Goal: Task Accomplishment & Management: Complete application form

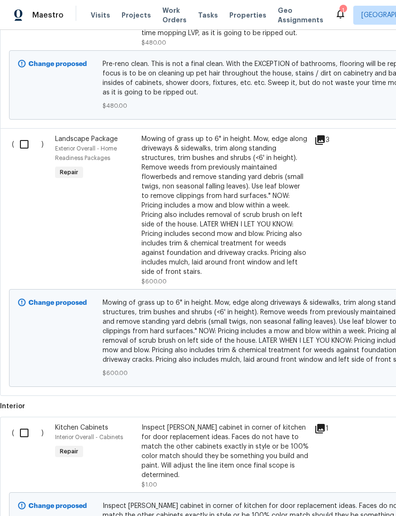
scroll to position [350, 0]
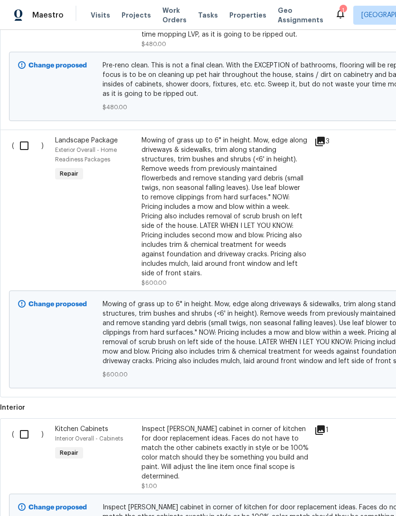
click at [22, 146] on input "checkbox" at bounding box center [27, 146] width 27 height 20
checkbox input "true"
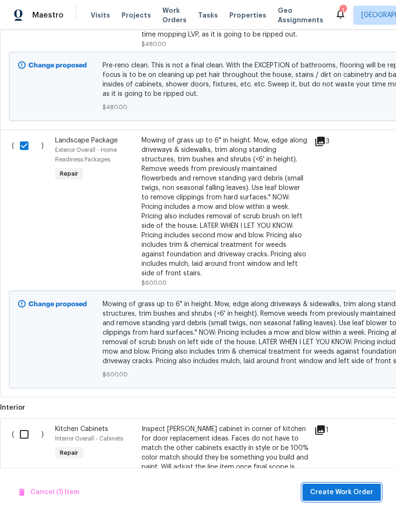
click at [350, 493] on span "Create Work Order" at bounding box center [341, 493] width 63 height 12
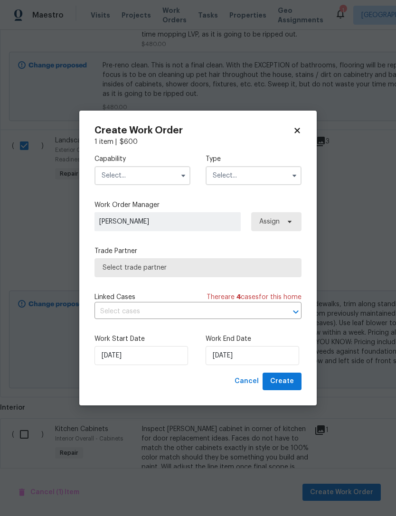
click at [104, 175] on input "text" at bounding box center [143, 175] width 96 height 19
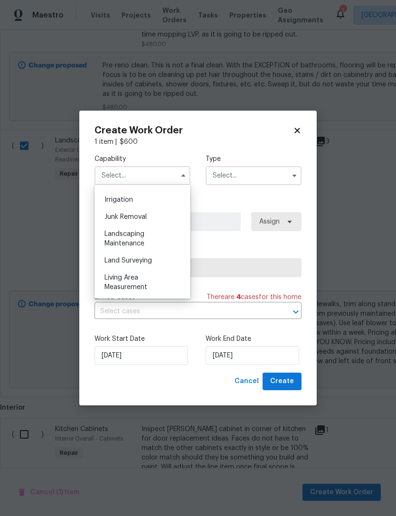
scroll to position [588, 0]
click at [105, 243] on span "Landscaping Maintenance" at bounding box center [125, 238] width 40 height 16
type input "Landscaping Maintenance"
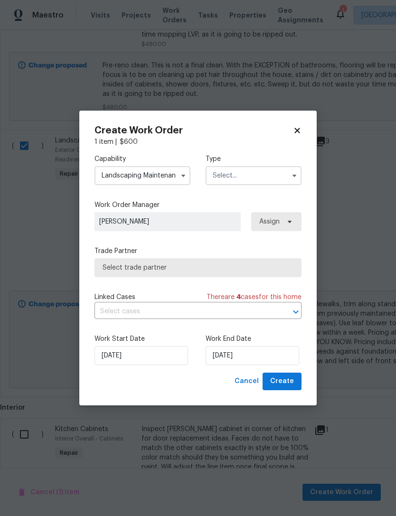
click at [218, 178] on input "text" at bounding box center [254, 175] width 96 height 19
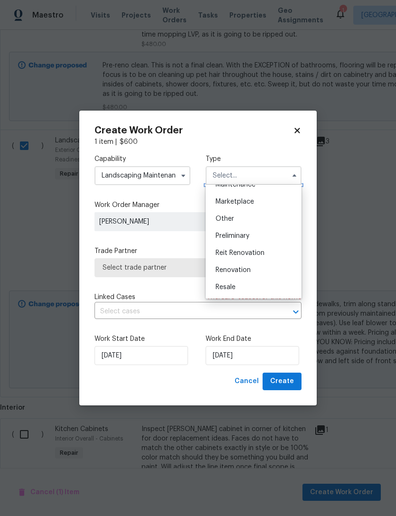
scroll to position [166, 0]
click at [213, 266] on div "Renovation" at bounding box center [253, 268] width 91 height 17
type input "Renovation"
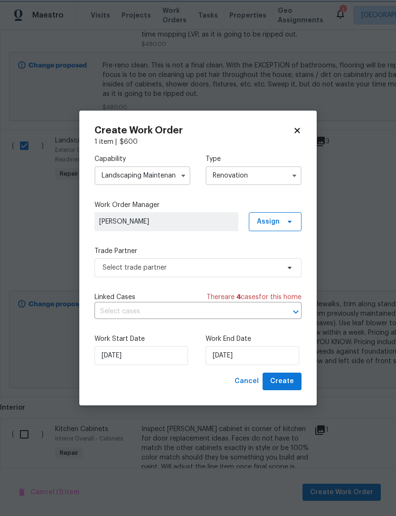
scroll to position [0, 0]
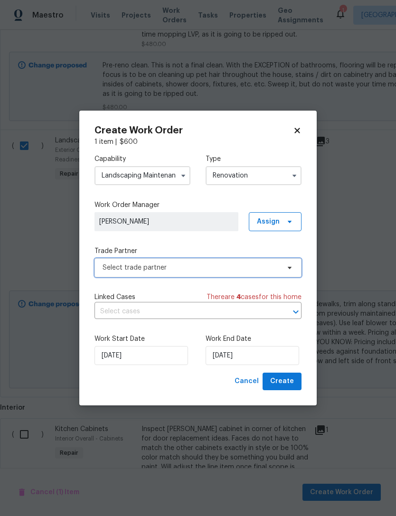
click at [106, 270] on span "Select trade partner" at bounding box center [191, 268] width 177 height 10
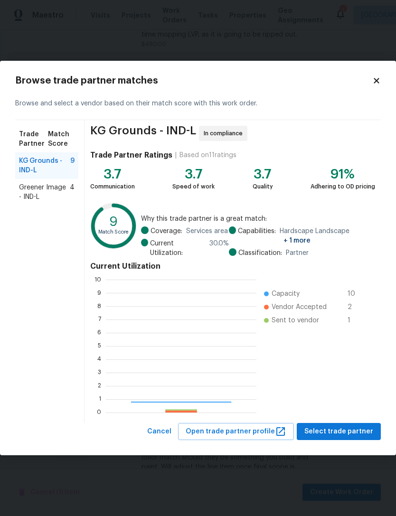
scroll to position [133, 151]
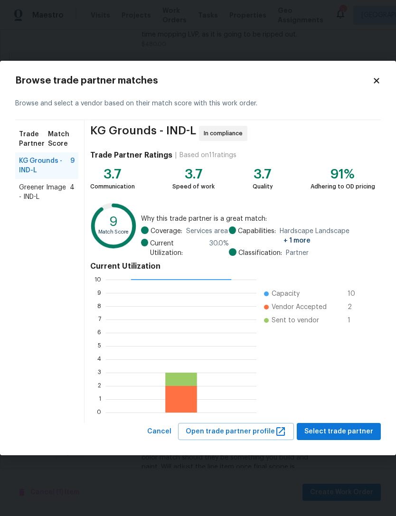
click at [29, 165] on span "KG Grounds - IND-L" at bounding box center [44, 165] width 51 height 19
click at [348, 426] on span "Select trade partner" at bounding box center [339, 432] width 69 height 12
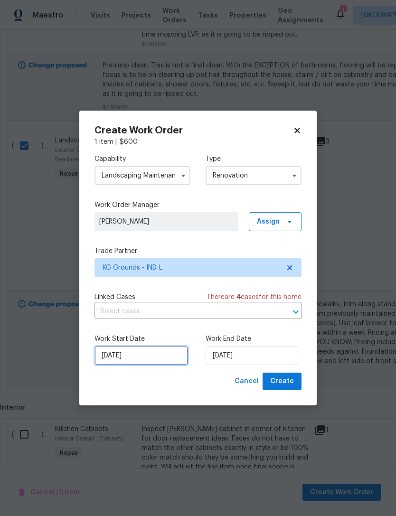
click at [134, 360] on input "[DATE]" at bounding box center [142, 355] width 94 height 19
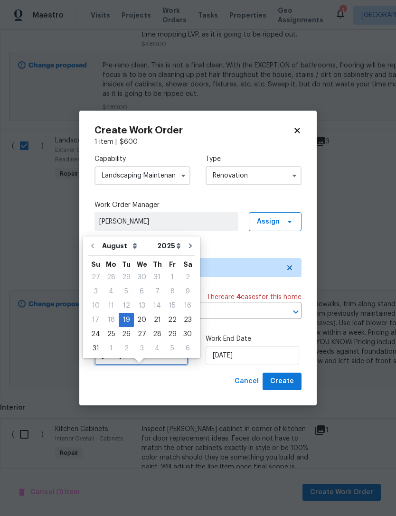
scroll to position [18, 0]
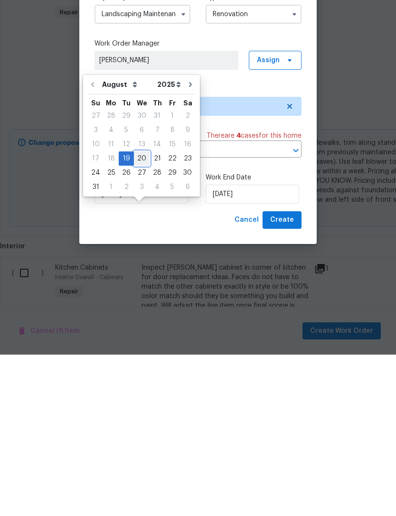
click at [138, 314] on div "20" at bounding box center [142, 320] width 16 height 13
type input "[DATE]"
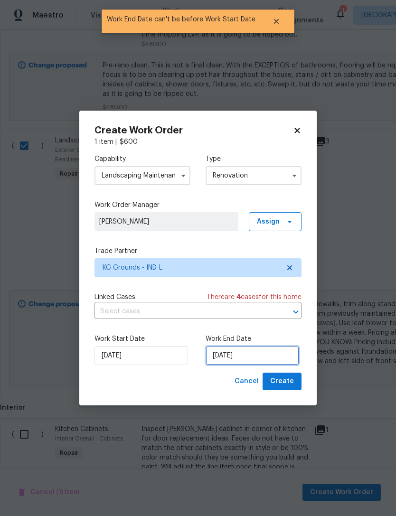
click at [274, 353] on input "[DATE]" at bounding box center [253, 355] width 94 height 19
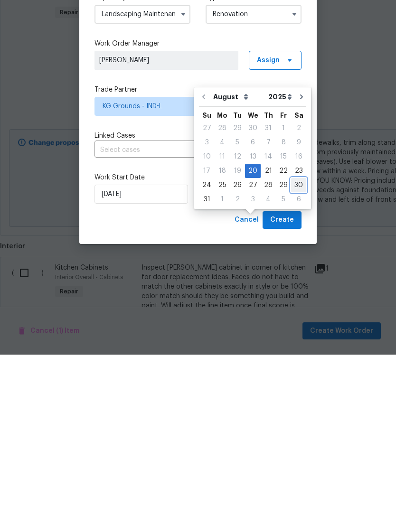
click at [293, 340] on div "30" at bounding box center [298, 346] width 15 height 13
type input "[DATE]"
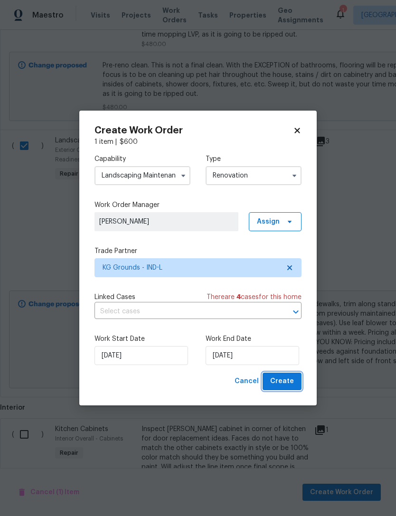
click at [294, 382] on button "Create" at bounding box center [282, 382] width 39 height 18
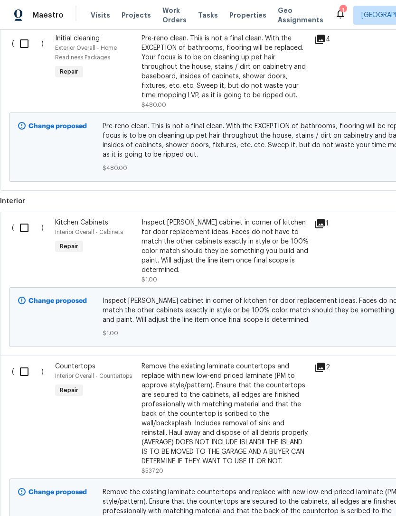
scroll to position [318, 0]
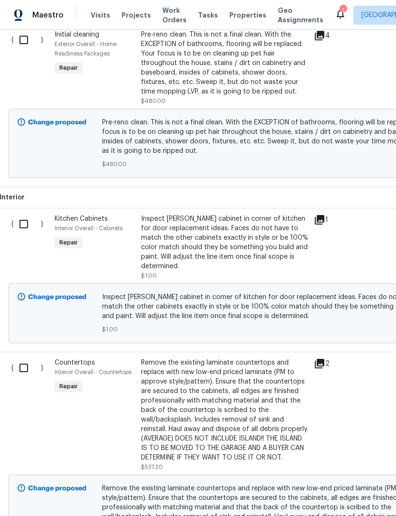
click at [25, 214] on input "checkbox" at bounding box center [27, 224] width 27 height 20
checkbox input "true"
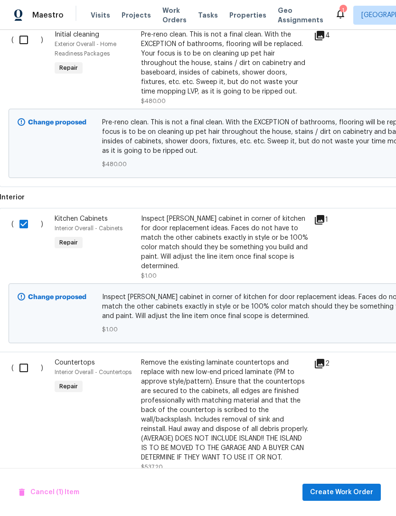
click at [27, 358] on input "checkbox" at bounding box center [27, 368] width 27 height 20
checkbox input "true"
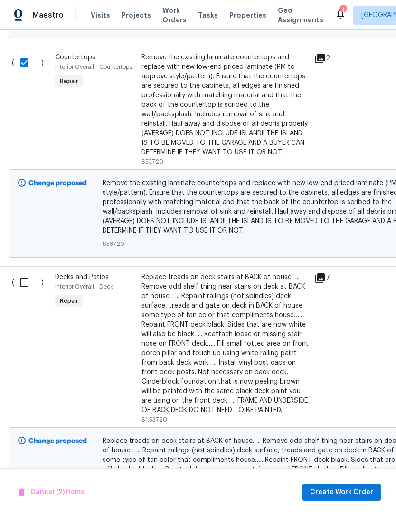
scroll to position [624, 0]
click at [23, 273] on input "checkbox" at bounding box center [27, 283] width 27 height 20
checkbox input "true"
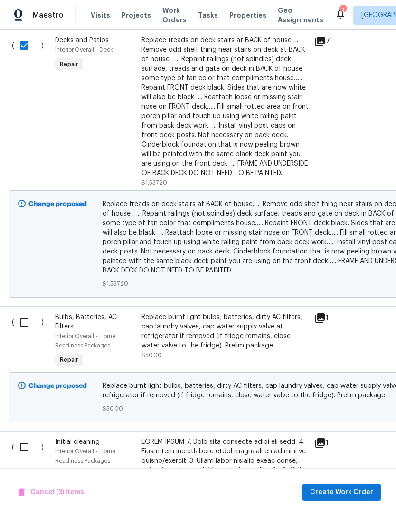
scroll to position [866, 0]
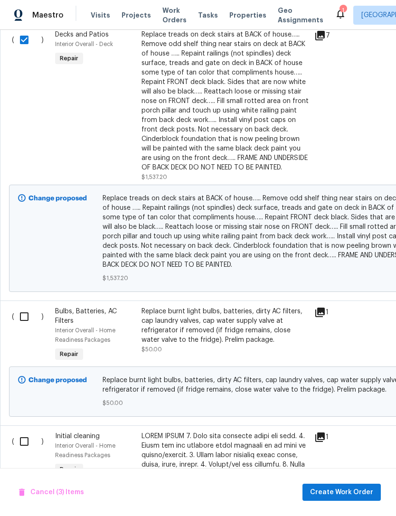
click at [24, 307] on input "checkbox" at bounding box center [27, 317] width 27 height 20
checkbox input "true"
click at [22, 432] on input "checkbox" at bounding box center [27, 442] width 27 height 20
checkbox input "false"
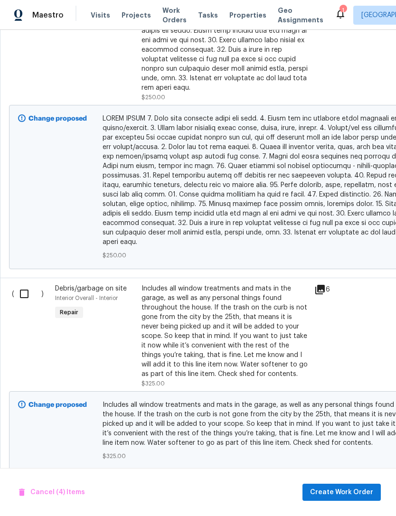
scroll to position [1462, 0]
click at [29, 284] on input "checkbox" at bounding box center [27, 294] width 27 height 20
checkbox input "true"
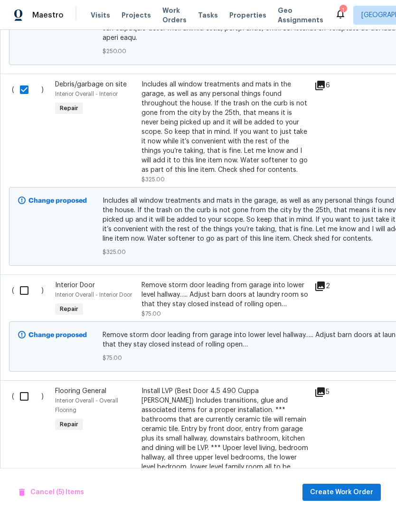
scroll to position [1667, 0]
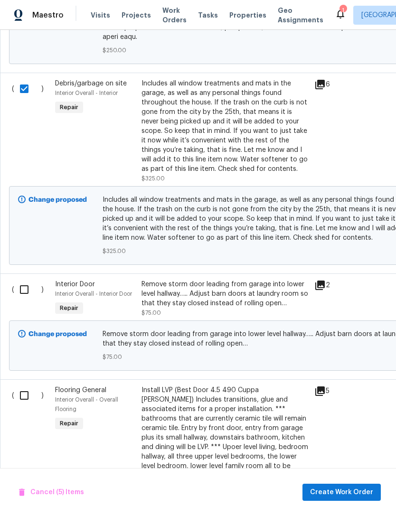
click at [27, 280] on input "checkbox" at bounding box center [27, 290] width 27 height 20
checkbox input "true"
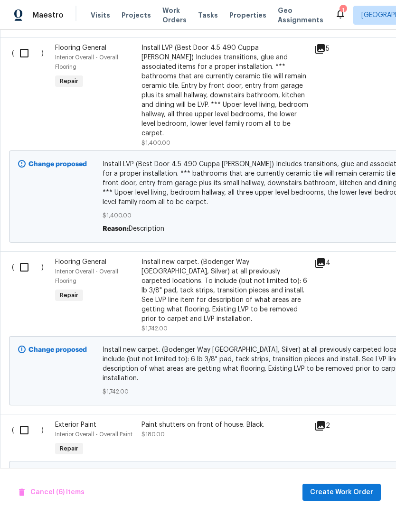
scroll to position [0, 0]
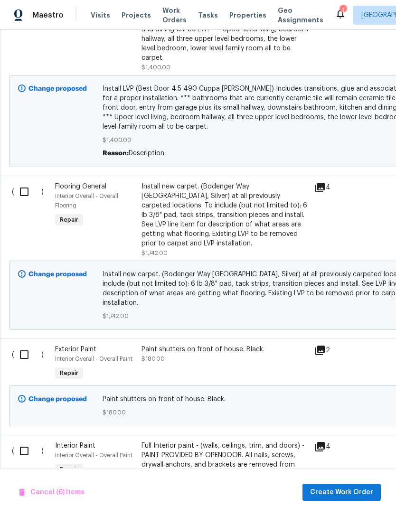
click at [24, 345] on input "checkbox" at bounding box center [27, 355] width 27 height 20
checkbox input "true"
click at [25, 441] on input "checkbox" at bounding box center [27, 451] width 27 height 20
checkbox input "true"
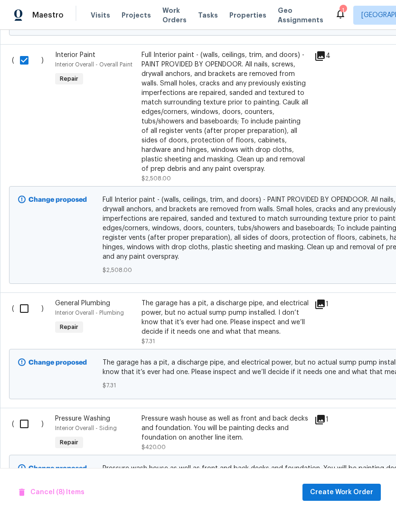
click at [29, 299] on input "checkbox" at bounding box center [27, 309] width 27 height 20
checkbox input "true"
click at [23, 414] on input "checkbox" at bounding box center [27, 424] width 27 height 20
checkbox input "true"
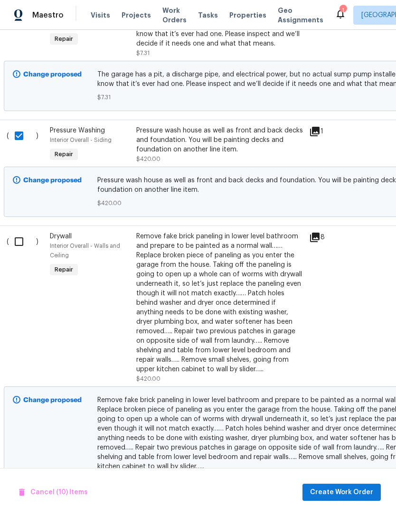
click at [23, 232] on input "checkbox" at bounding box center [22, 242] width 27 height 20
checkbox input "true"
click at [350, 490] on span "Create Work Order" at bounding box center [341, 493] width 63 height 12
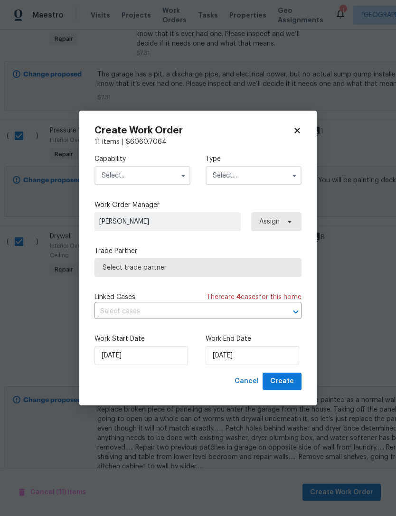
click at [105, 184] on input "text" at bounding box center [143, 175] width 96 height 19
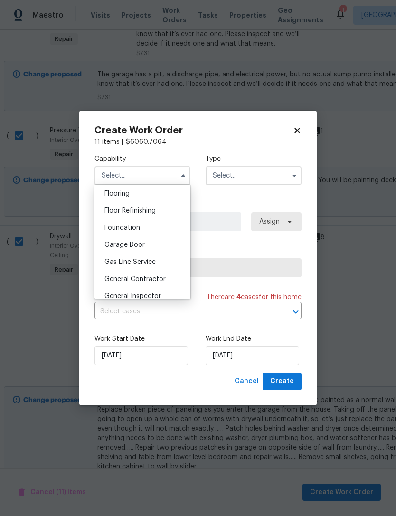
click at [123, 281] on span "General Contractor" at bounding box center [135, 279] width 61 height 7
type input "General Contractor"
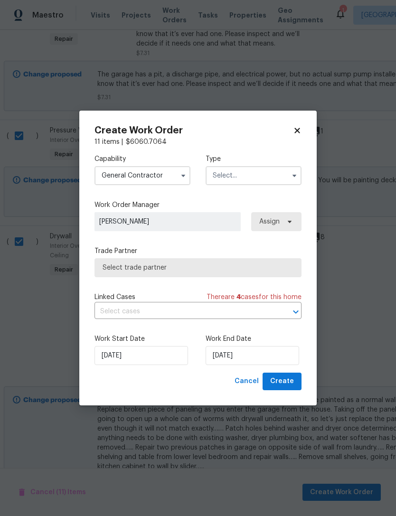
click at [220, 179] on input "text" at bounding box center [254, 175] width 96 height 19
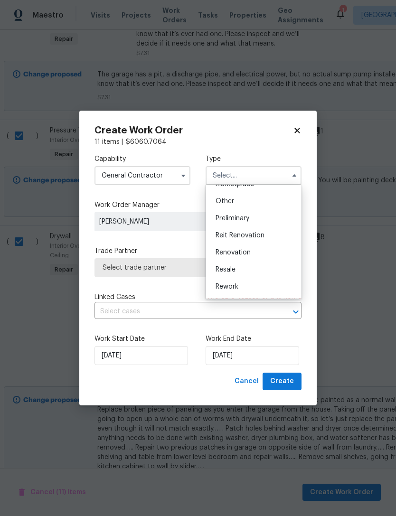
click at [215, 252] on div "Renovation" at bounding box center [253, 252] width 91 height 17
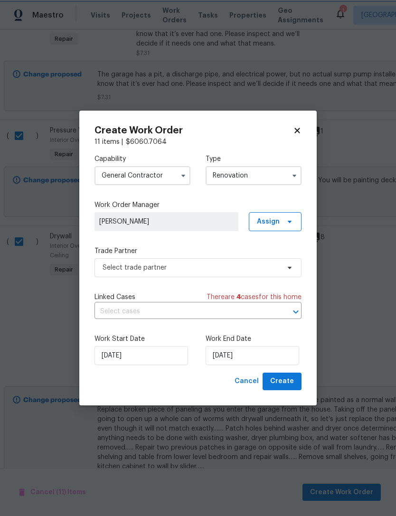
type input "Renovation"
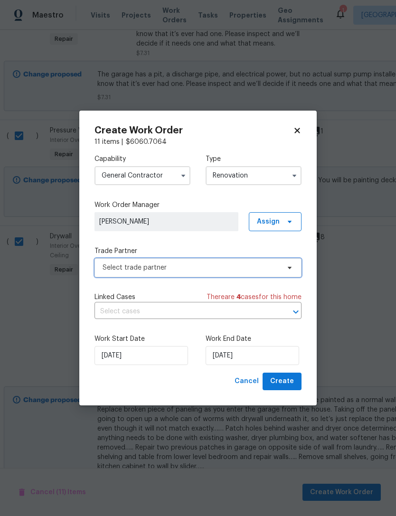
click at [107, 269] on span "Select trade partner" at bounding box center [191, 268] width 177 height 10
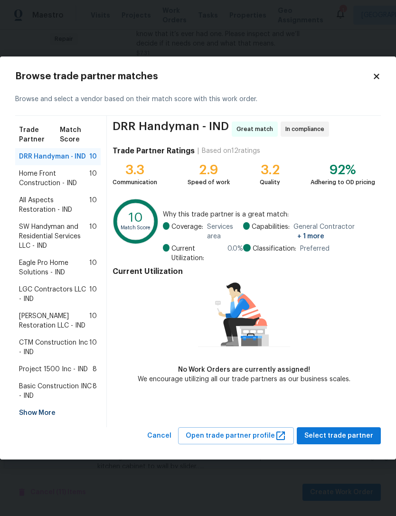
click at [51, 363] on div "Project 1500 Inc - IND 8" at bounding box center [58, 369] width 86 height 17
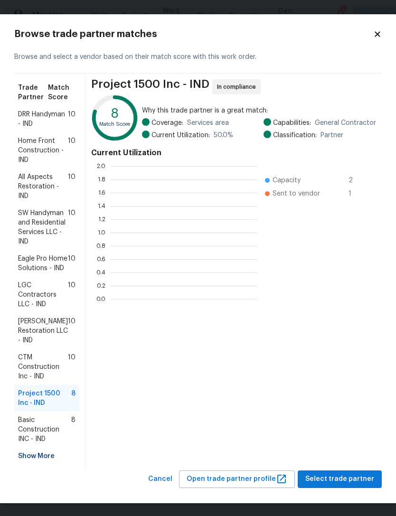
scroll to position [133, 147]
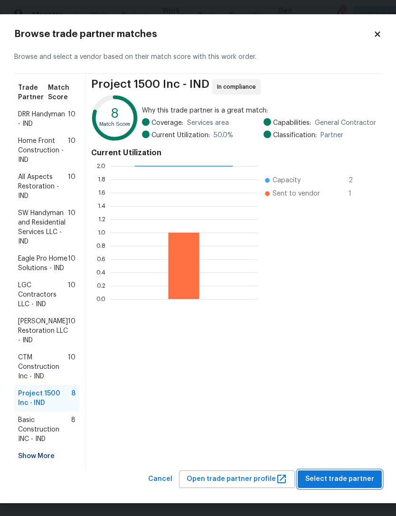
click at [359, 485] on span "Select trade partner" at bounding box center [339, 480] width 69 height 12
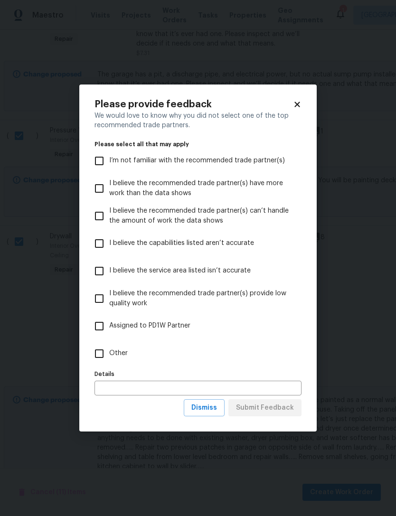
click at [95, 355] on input "Other" at bounding box center [99, 354] width 20 height 20
checkbox input "true"
click at [109, 387] on input "text" at bounding box center [198, 388] width 207 height 15
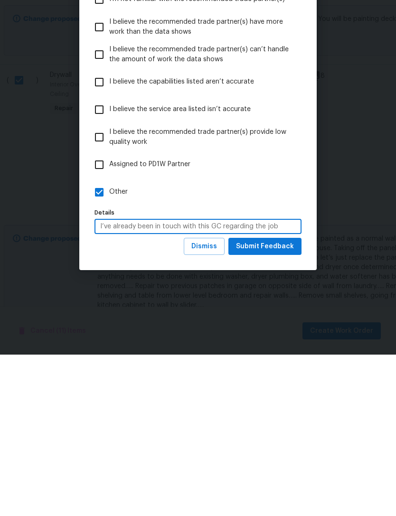
type input "I’ve already been in touch with this GC regarding the job"
click at [290, 402] on span "Submit Feedback" at bounding box center [265, 408] width 58 height 12
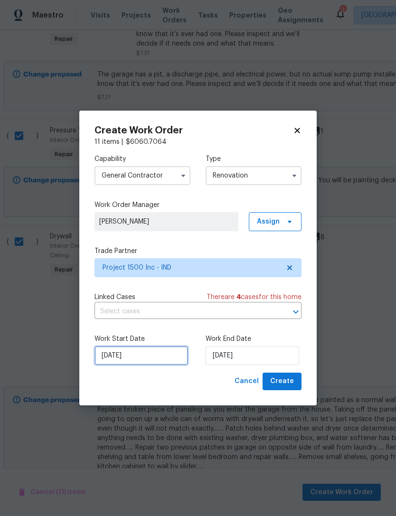
click at [116, 360] on input "[DATE]" at bounding box center [142, 355] width 94 height 19
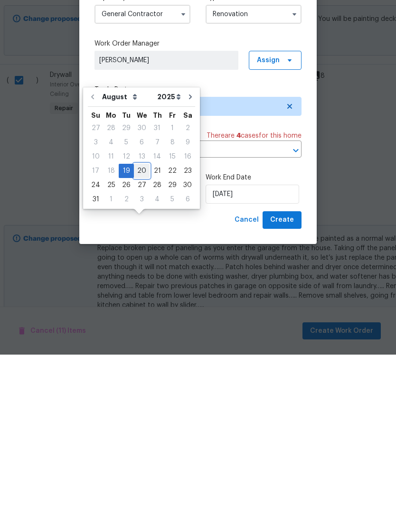
click at [138, 326] on div "20" at bounding box center [142, 332] width 16 height 13
type input "[DATE]"
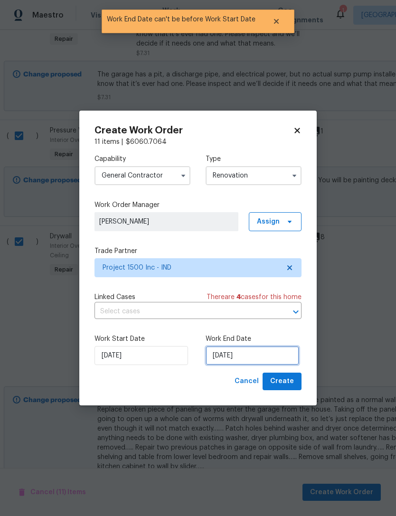
click at [285, 351] on input "[DATE]" at bounding box center [253, 355] width 94 height 19
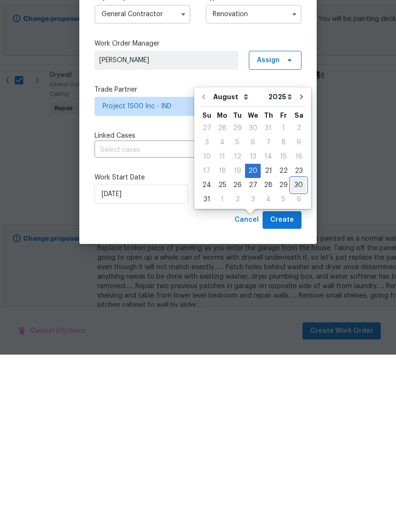
click at [291, 340] on div "30" at bounding box center [298, 346] width 15 height 13
type input "[DATE]"
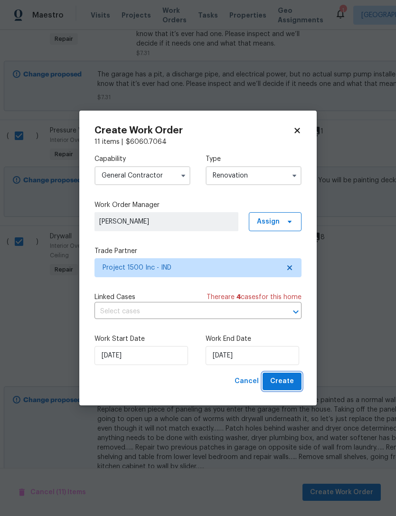
click at [296, 380] on button "Create" at bounding box center [282, 382] width 39 height 18
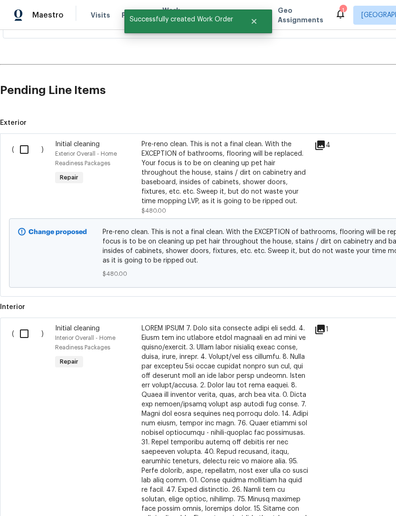
scroll to position [243, 0]
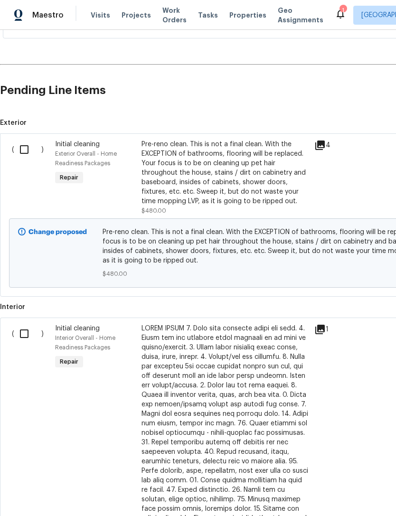
click at [26, 140] on input "checkbox" at bounding box center [27, 150] width 27 height 20
checkbox input "true"
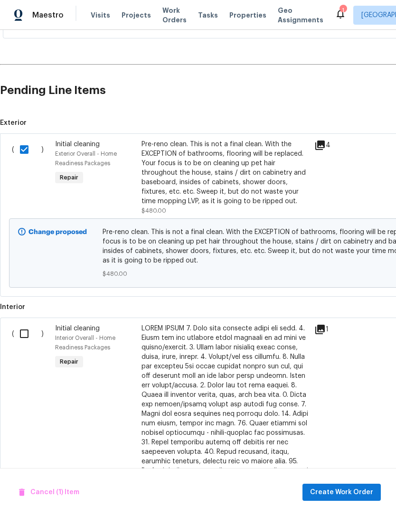
click at [31, 324] on input "checkbox" at bounding box center [27, 334] width 27 height 20
checkbox input "true"
click at [353, 491] on span "Create Work Order" at bounding box center [341, 493] width 63 height 12
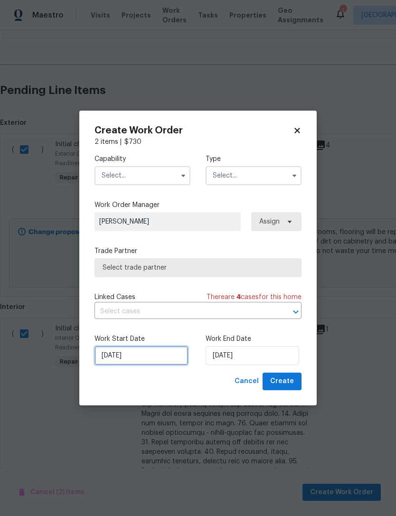
click at [111, 355] on input "[DATE]" at bounding box center [142, 355] width 94 height 19
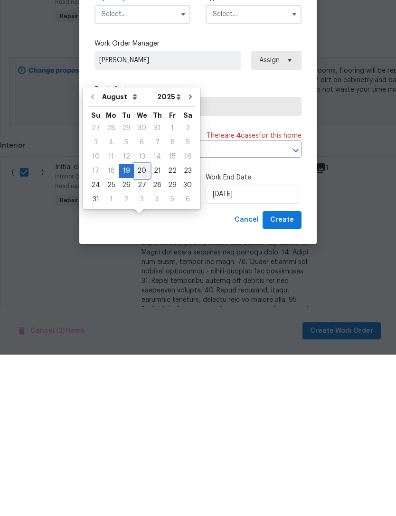
click at [137, 326] on div "20" at bounding box center [142, 332] width 16 height 13
type input "[DATE]"
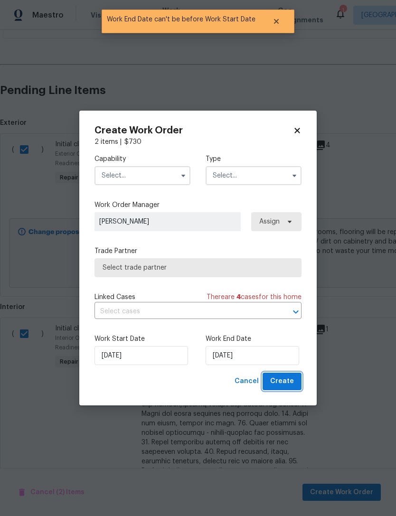
click at [294, 384] on button "Create" at bounding box center [282, 382] width 39 height 18
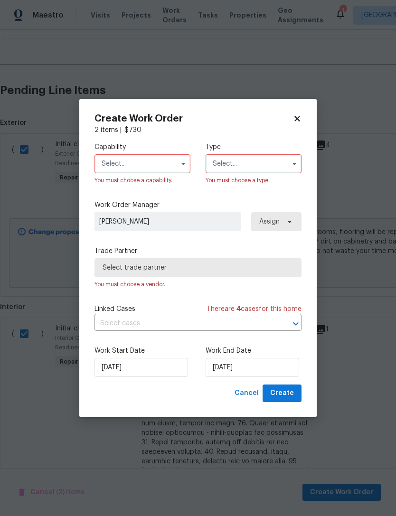
click at [111, 171] on input "text" at bounding box center [143, 163] width 96 height 19
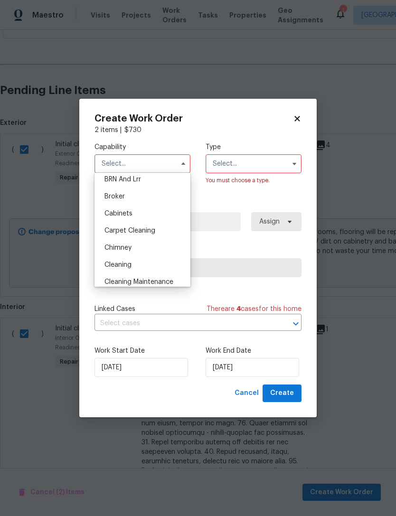
scroll to position [56, 0]
click at [110, 264] on span "Cleaning" at bounding box center [118, 264] width 27 height 7
type input "Cleaning"
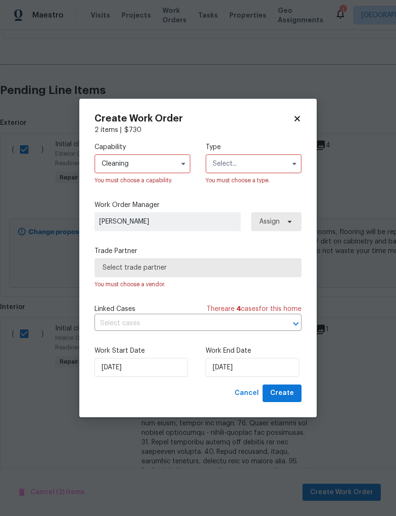
click at [220, 169] on input "text" at bounding box center [254, 163] width 96 height 19
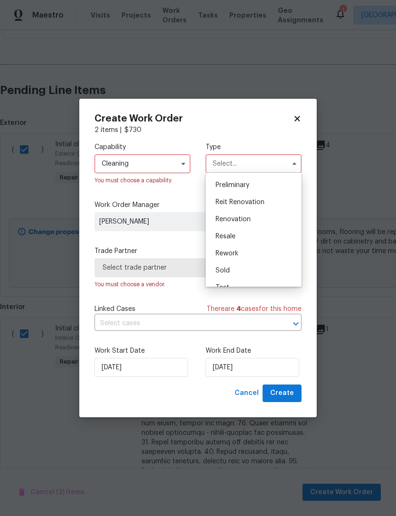
scroll to position [207, 0]
click at [216, 219] on span "Renovation" at bounding box center [233, 216] width 35 height 7
type input "Renovation"
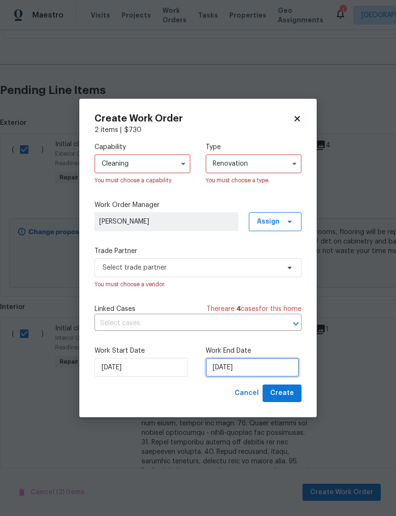
click at [272, 368] on input "[DATE]" at bounding box center [253, 367] width 94 height 19
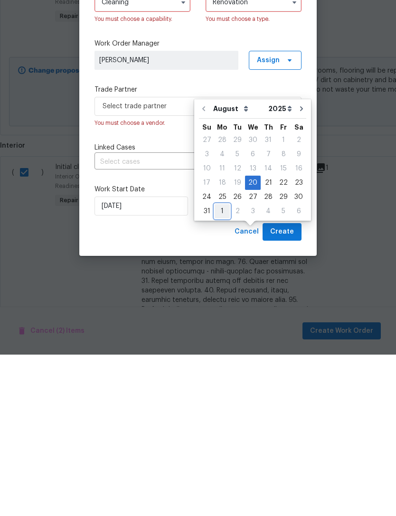
click at [220, 366] on div "1" at bounding box center [222, 372] width 15 height 13
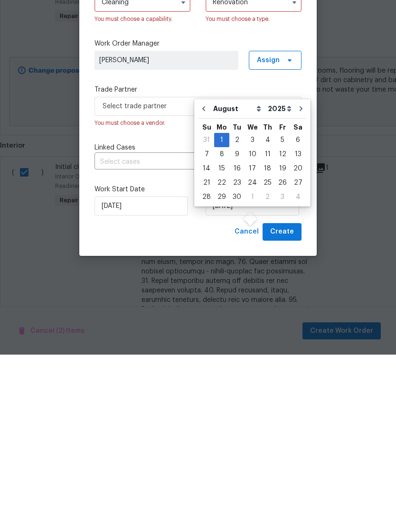
type input "[DATE]"
select select "8"
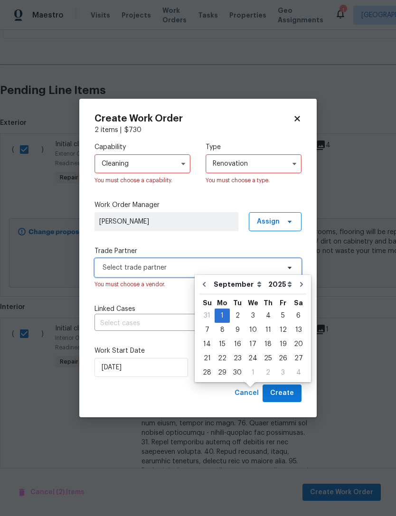
click at [109, 264] on span "Select trade partner" at bounding box center [191, 268] width 177 height 10
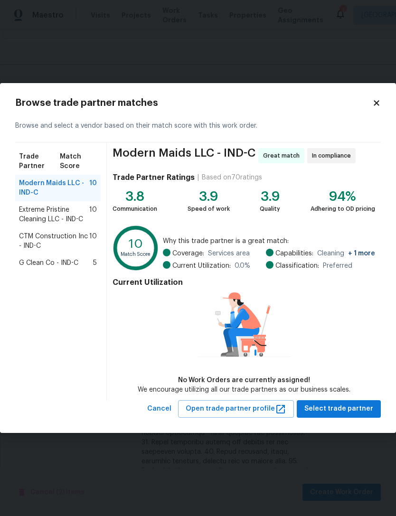
click at [30, 218] on span "Extreme Pristine Cleaning LLC - IND-C" at bounding box center [54, 214] width 70 height 19
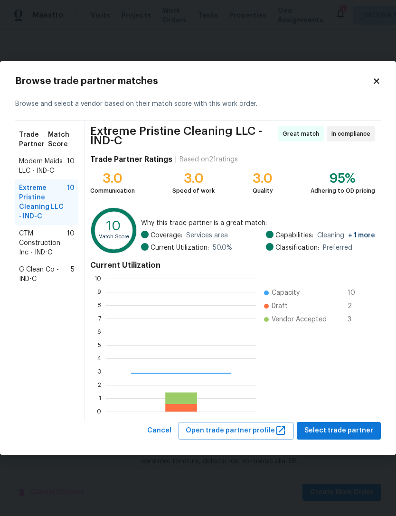
scroll to position [133, 151]
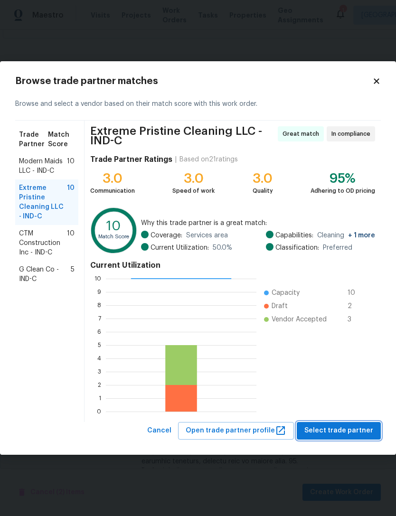
click at [350, 432] on span "Select trade partner" at bounding box center [339, 431] width 69 height 12
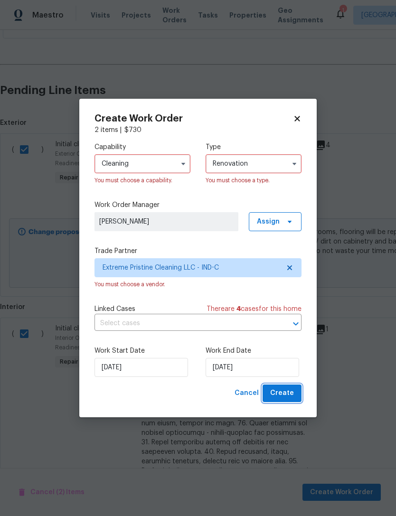
click at [290, 394] on span "Create" at bounding box center [282, 394] width 24 height 12
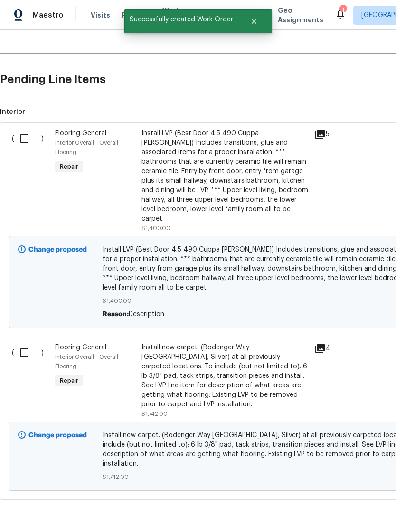
scroll to position [289, 0]
click at [26, 141] on input "checkbox" at bounding box center [27, 139] width 27 height 20
checkbox input "true"
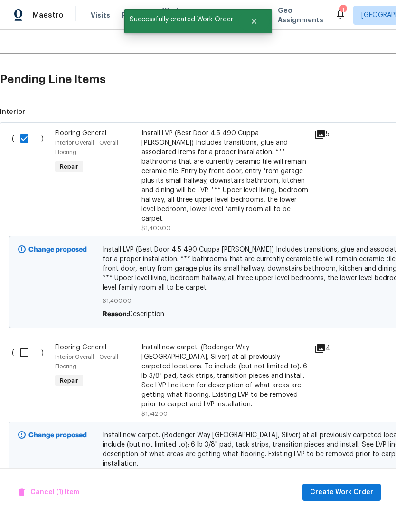
click at [29, 344] on input "checkbox" at bounding box center [27, 353] width 27 height 20
checkbox input "true"
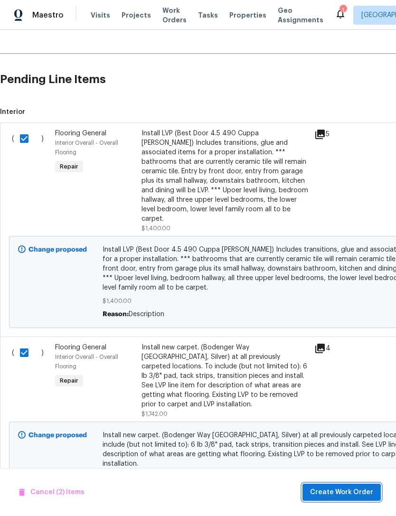
click at [351, 486] on button "Create Work Order" at bounding box center [342, 493] width 78 height 18
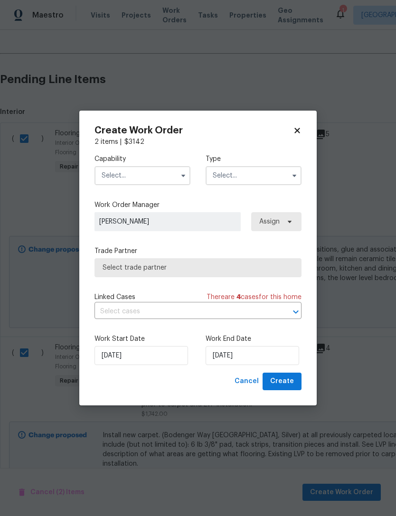
click at [106, 177] on input "text" at bounding box center [143, 175] width 96 height 19
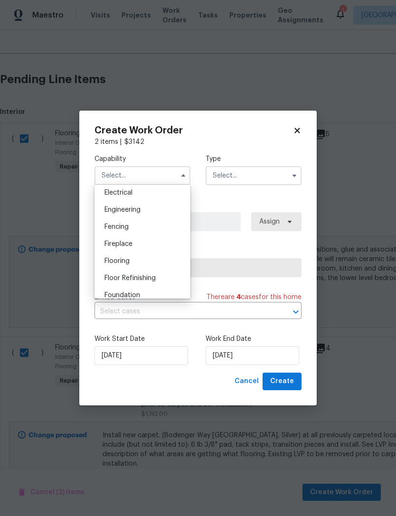
scroll to position [304, 0]
click at [105, 261] on span "Flooring" at bounding box center [117, 260] width 25 height 7
type input "Flooring"
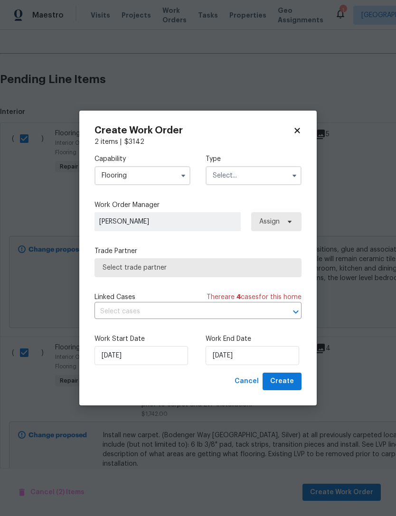
click at [218, 180] on input "text" at bounding box center [254, 175] width 96 height 19
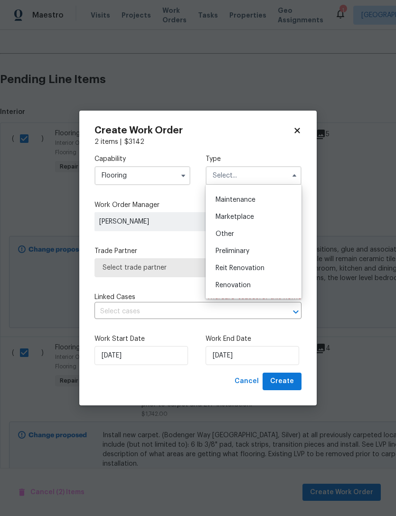
scroll to position [148, 0]
click at [256, 284] on div "Renovation" at bounding box center [253, 286] width 91 height 17
type input "Renovation"
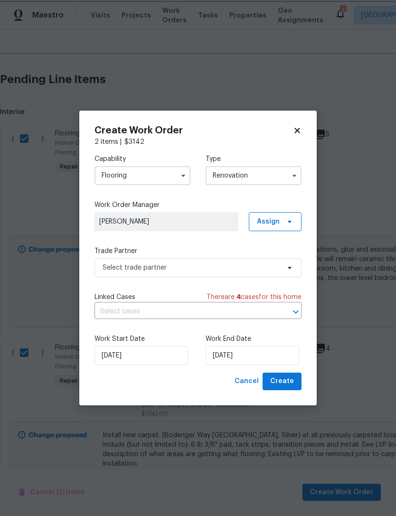
scroll to position [0, 0]
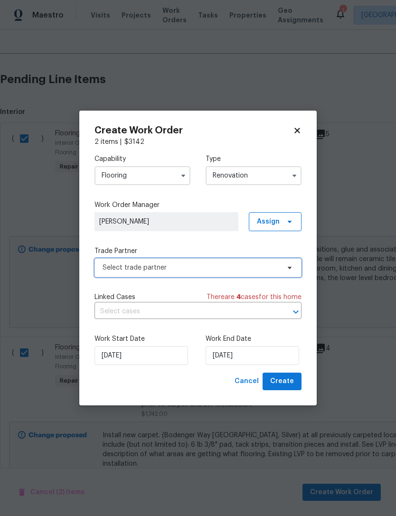
click at [114, 268] on span "Select trade partner" at bounding box center [191, 268] width 177 height 10
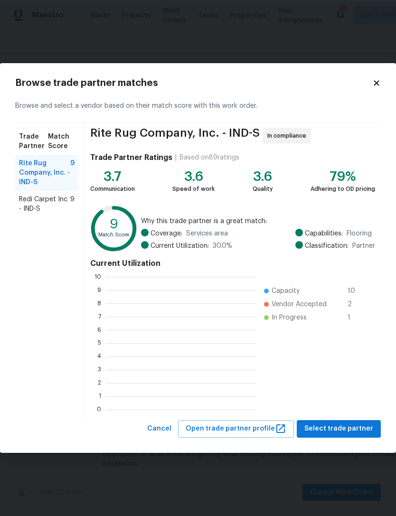
scroll to position [1, 1]
click at [33, 206] on span "Redi Carpet Inc - IND-S" at bounding box center [44, 204] width 51 height 19
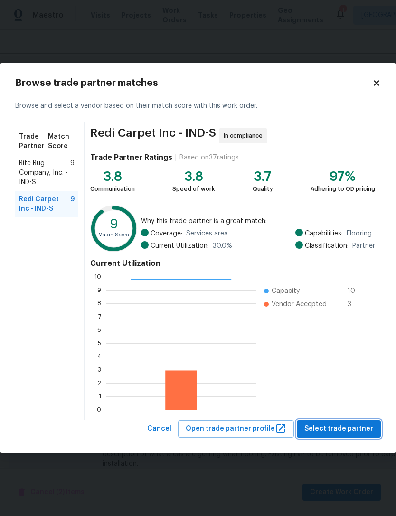
click at [365, 429] on span "Select trade partner" at bounding box center [339, 429] width 69 height 12
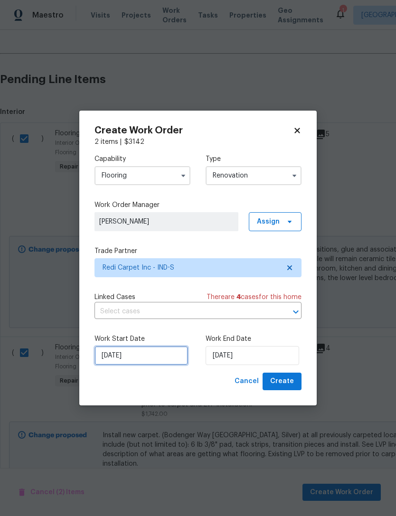
click at [120, 358] on input "[DATE]" at bounding box center [142, 355] width 94 height 19
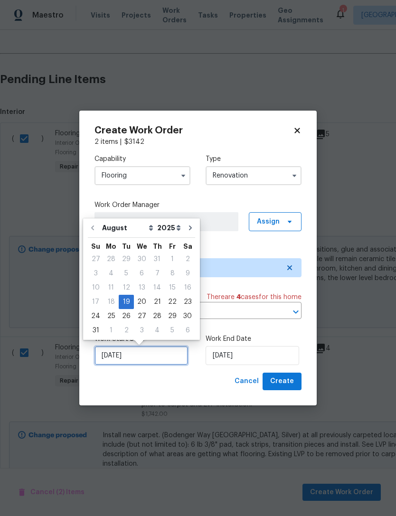
scroll to position [18, 0]
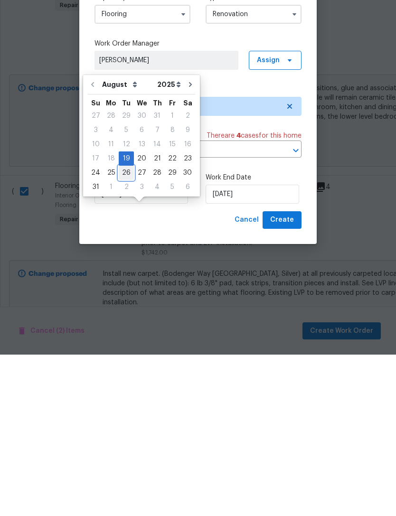
click at [123, 328] on div "26" at bounding box center [126, 334] width 15 height 13
type input "[DATE]"
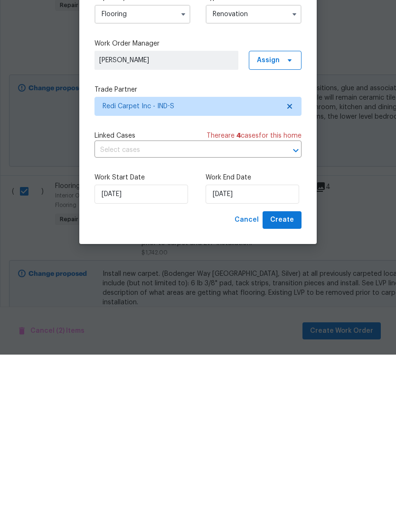
scroll to position [30, 0]
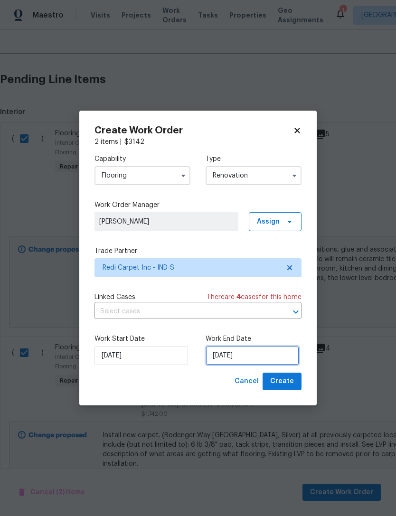
click at [274, 354] on input "[DATE]" at bounding box center [253, 355] width 94 height 19
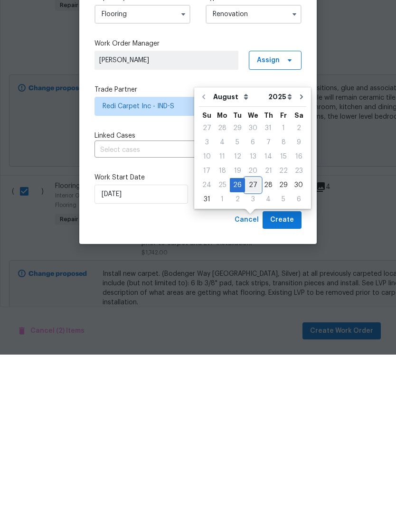
click at [248, 340] on div "27" at bounding box center [253, 346] width 16 height 13
type input "[DATE]"
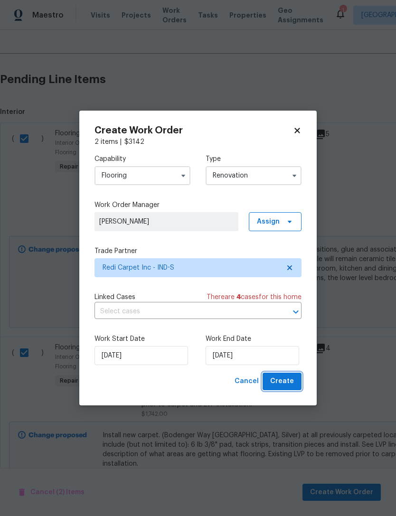
click at [286, 385] on span "Create" at bounding box center [282, 382] width 24 height 12
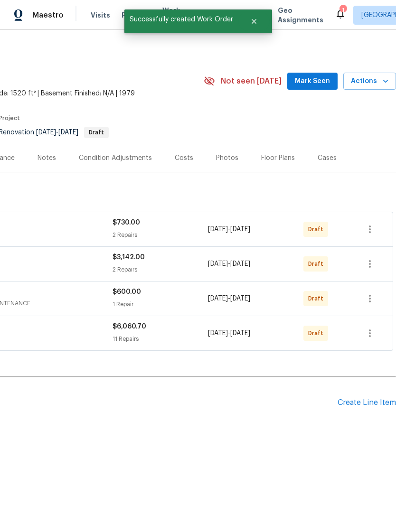
scroll to position [0, 141]
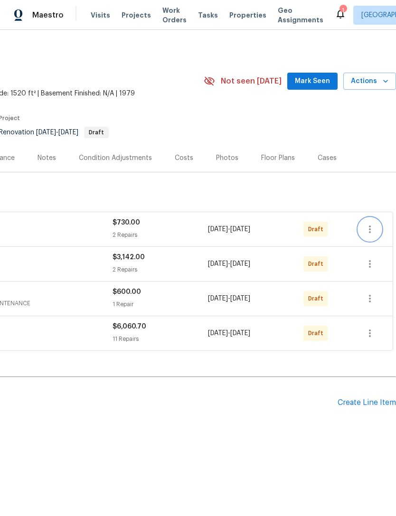
click at [370, 232] on icon "button" at bounding box center [370, 230] width 2 height 8
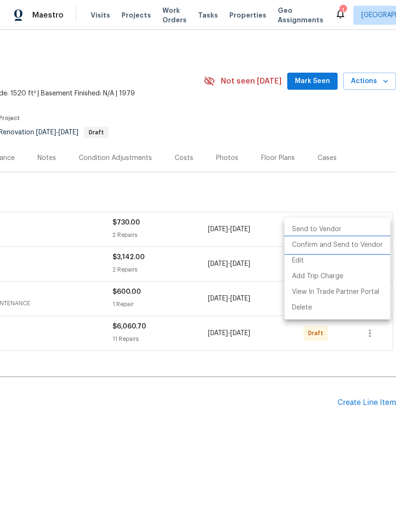
click at [354, 248] on li "Confirm and Send to Vendor" at bounding box center [338, 246] width 106 height 16
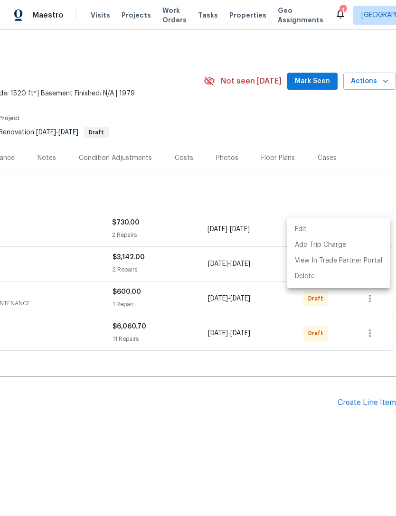
click at [94, 265] on div at bounding box center [198, 258] width 396 height 516
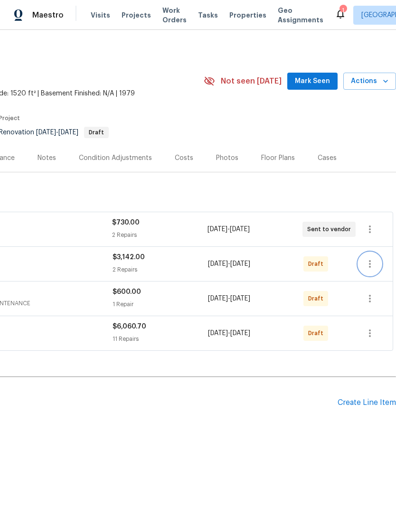
click at [369, 264] on icon "button" at bounding box center [370, 264] width 2 height 8
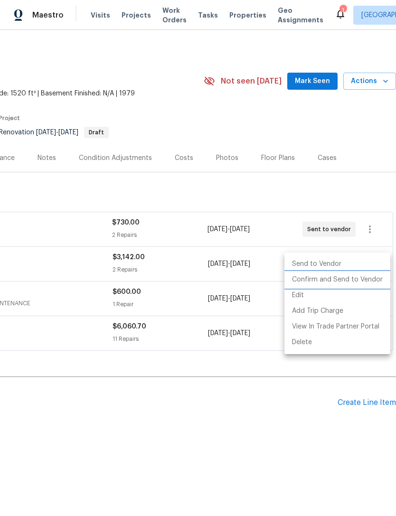
click at [343, 281] on li "Confirm and Send to Vendor" at bounding box center [338, 280] width 106 height 16
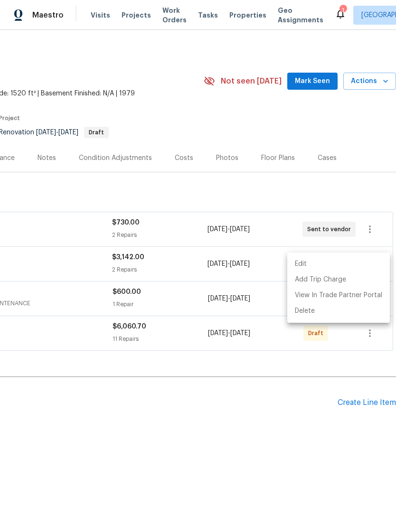
click at [90, 266] on div at bounding box center [198, 258] width 396 height 516
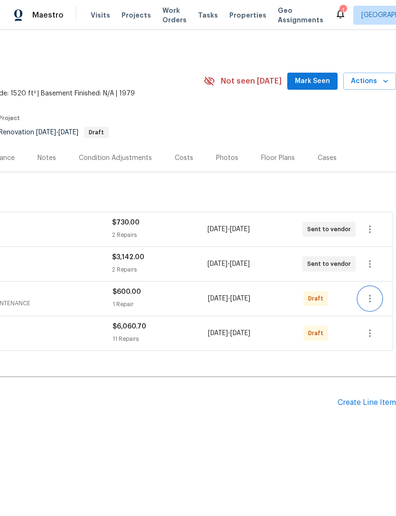
click at [374, 296] on icon "button" at bounding box center [369, 298] width 11 height 11
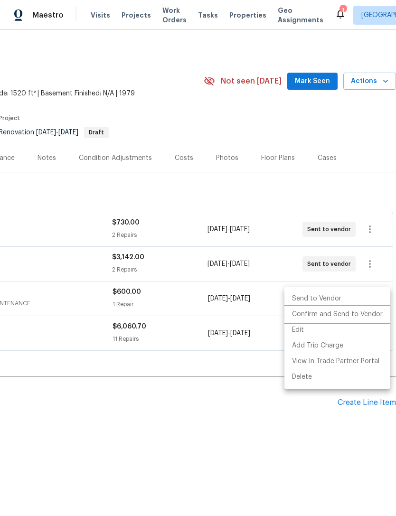
click at [333, 315] on li "Confirm and Send to Vendor" at bounding box center [338, 315] width 106 height 16
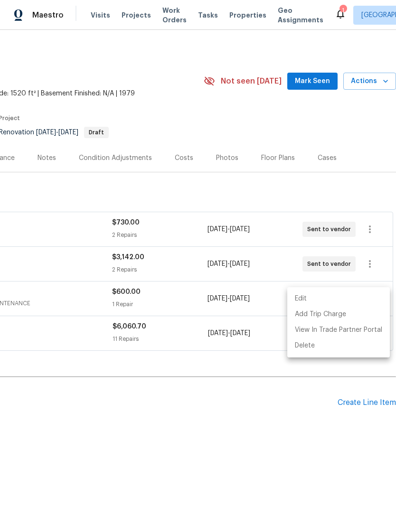
click at [92, 276] on div at bounding box center [198, 258] width 396 height 516
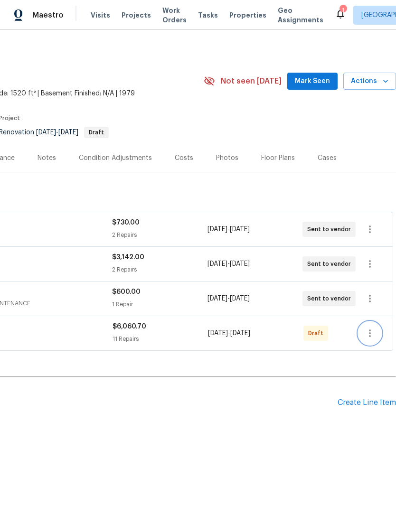
click at [374, 335] on icon "button" at bounding box center [369, 333] width 11 height 11
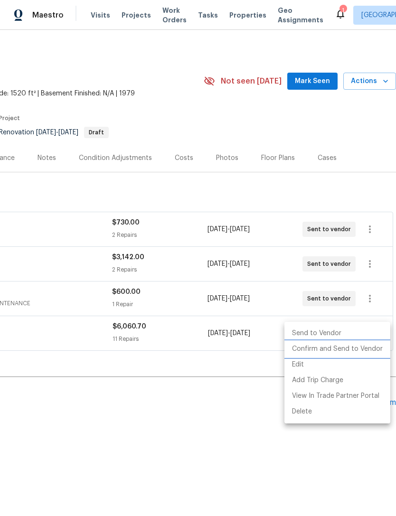
click at [340, 351] on li "Confirm and Send to Vendor" at bounding box center [338, 350] width 106 height 16
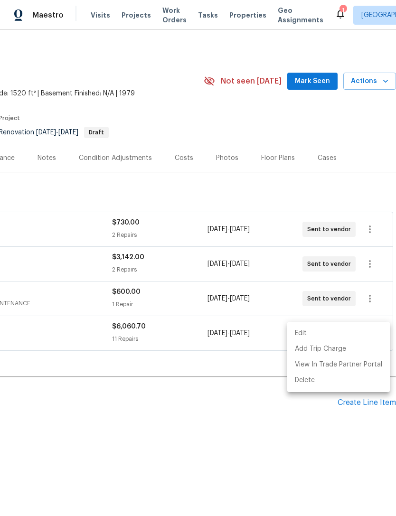
click at [130, 416] on div at bounding box center [198, 258] width 396 height 516
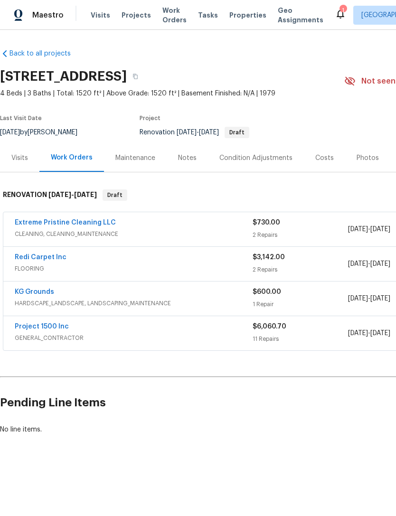
scroll to position [0, 0]
click at [29, 329] on link "Project 1500 Inc" at bounding box center [42, 327] width 54 height 7
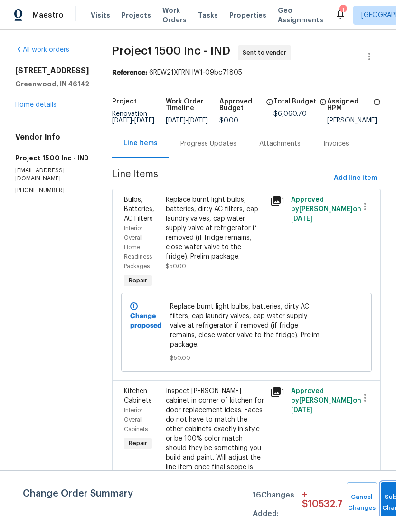
click at [385, 499] on button "Submit Changes" at bounding box center [396, 503] width 30 height 41
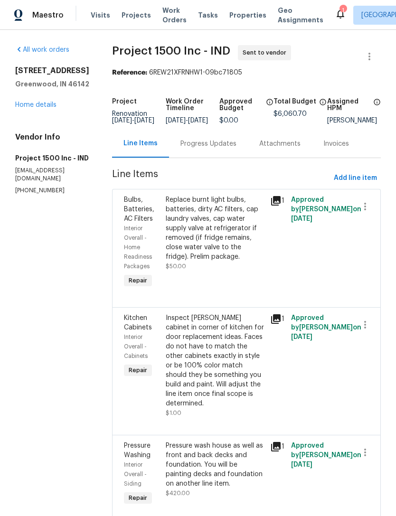
click at [205, 156] on div "Progress Updates" at bounding box center [208, 144] width 79 height 28
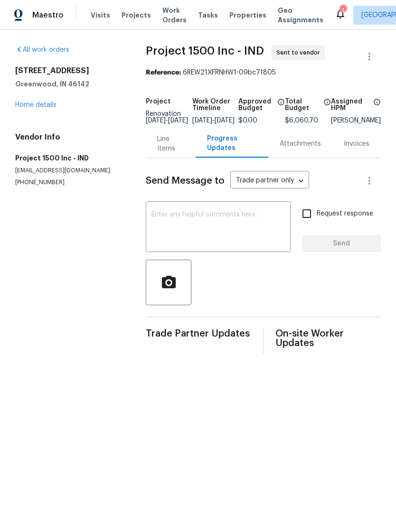
click at [154, 215] on div "x ​" at bounding box center [218, 228] width 145 height 48
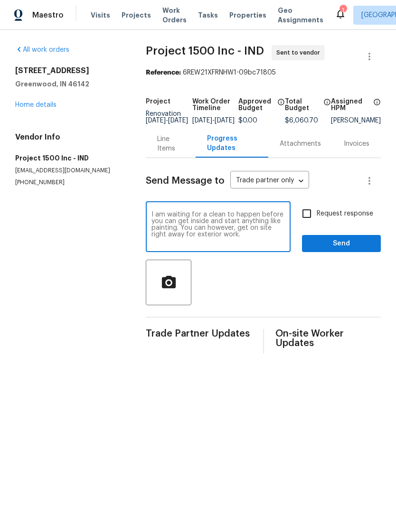
click at [203, 222] on textarea "I am waiting for a clean to happen before you can get inside and start anything…" at bounding box center [218, 227] width 133 height 33
click at [259, 245] on textarea "I am waiting for a pre-reno clean to happen before you can get inside and start…" at bounding box center [218, 227] width 133 height 33
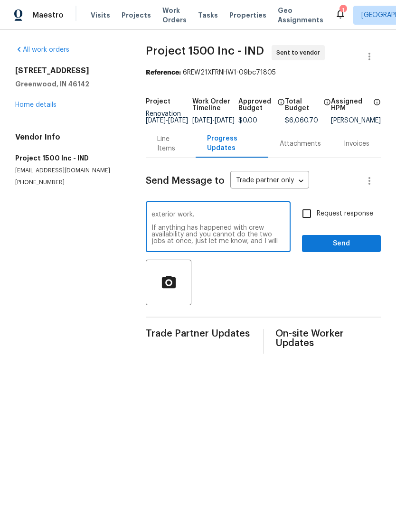
scroll to position [27, 0]
click at [230, 242] on textarea "I am waiting for a pre-reno clean to happen before you can get inside and start…" at bounding box center [218, 227] width 133 height 33
click at [203, 239] on textarea "I am waiting for a pre-reno clean to happen before you can get inside and start…" at bounding box center [218, 227] width 133 height 33
type textarea "I am waiting for a pre-reno clean to happen before you can get inside and start…"
click at [361, 250] on span "Send" at bounding box center [342, 244] width 64 height 12
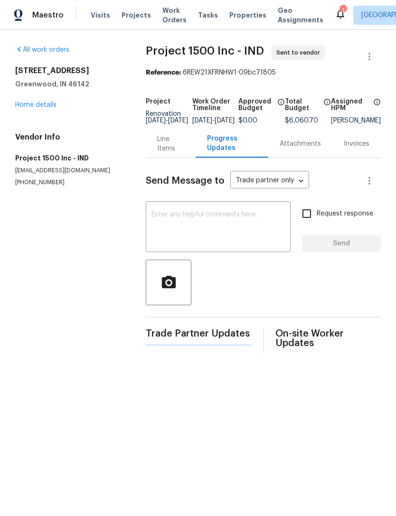
scroll to position [0, 0]
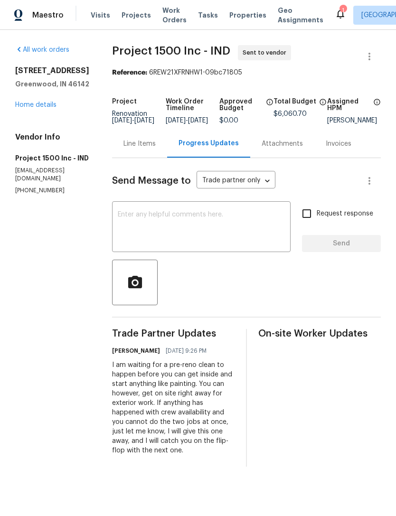
click at [147, 149] on div "Line Items" at bounding box center [140, 144] width 32 height 10
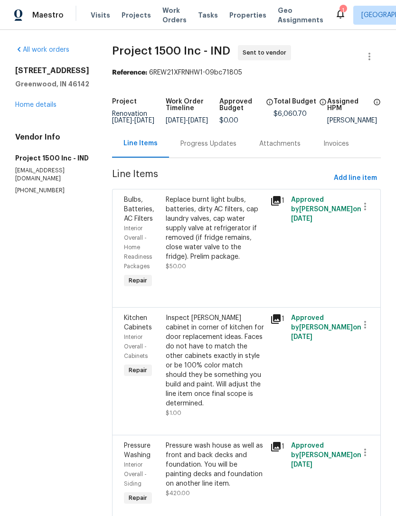
click at [31, 105] on link "Home details" at bounding box center [35, 105] width 41 height 7
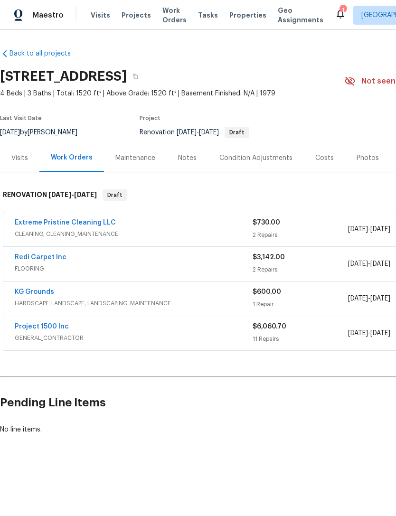
click at [29, 259] on link "Redi Carpet Inc" at bounding box center [41, 257] width 52 height 7
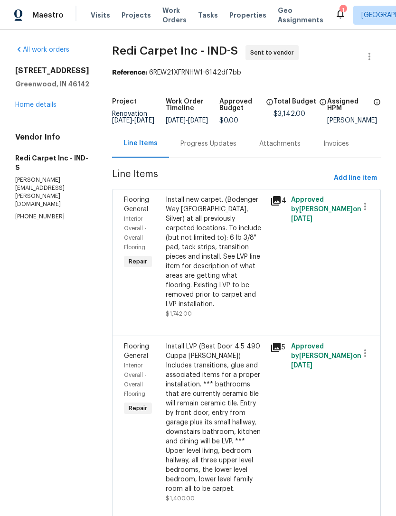
click at [203, 149] on div "Progress Updates" at bounding box center [209, 144] width 56 height 10
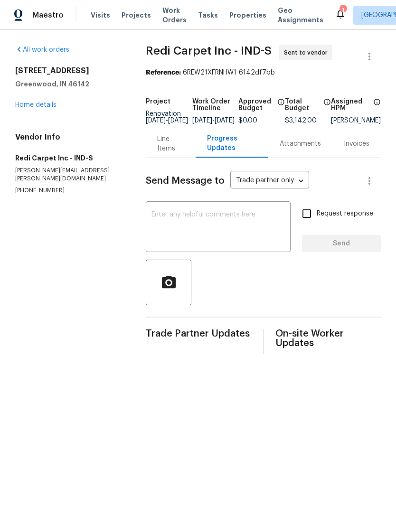
click at [155, 224] on textarea at bounding box center [218, 227] width 133 height 33
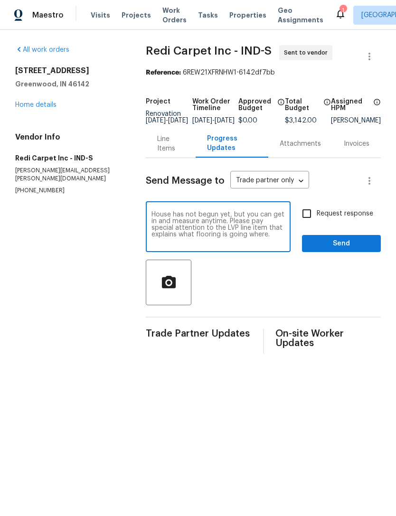
type textarea "House has not begun yet, but you can get in and measure anytime. Please pay spe…"
click at [353, 250] on span "Send" at bounding box center [342, 244] width 64 height 12
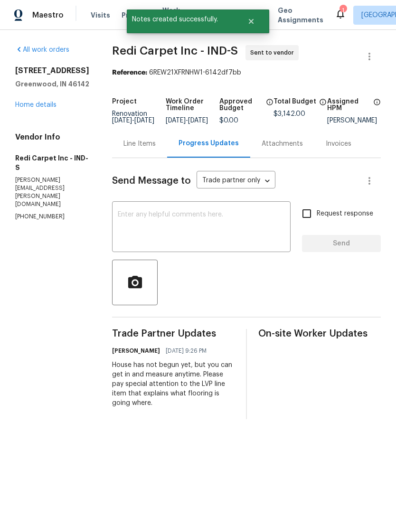
click at [33, 106] on link "Home details" at bounding box center [35, 105] width 41 height 7
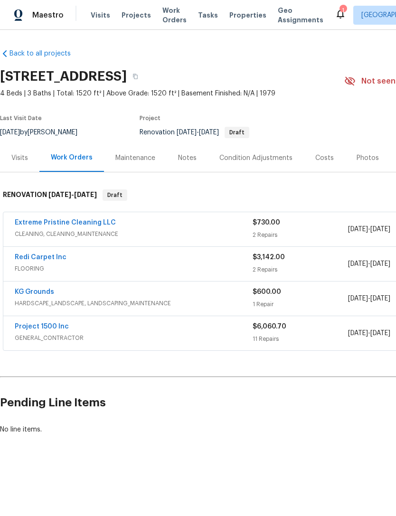
click at [24, 226] on link "Extreme Pristine Cleaning LLC" at bounding box center [65, 222] width 101 height 7
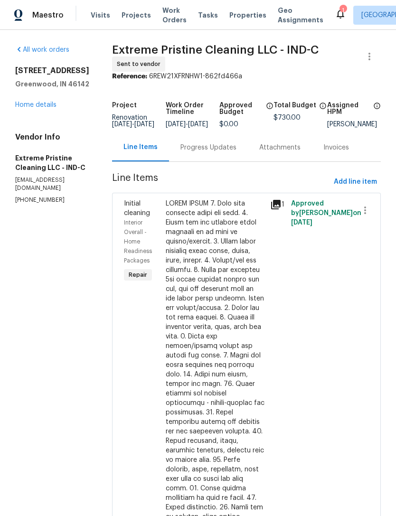
click at [182, 162] on div "Progress Updates" at bounding box center [208, 147] width 79 height 28
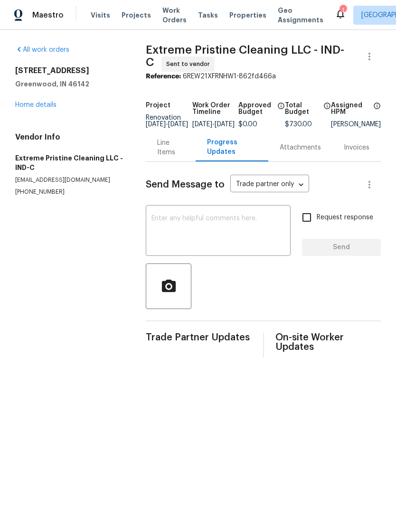
click at [156, 225] on textarea at bounding box center [218, 231] width 133 height 33
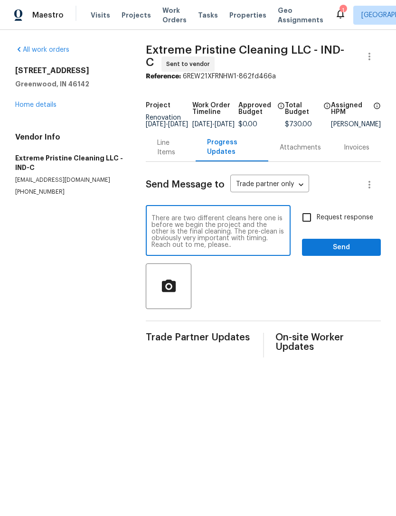
type textarea "There are two different cleans here one is before we begin the project and the …"
click at [359, 254] on span "Send" at bounding box center [342, 248] width 64 height 12
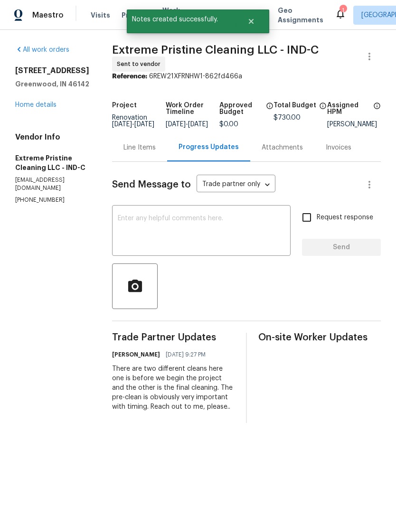
click at [27, 108] on link "Home details" at bounding box center [35, 105] width 41 height 7
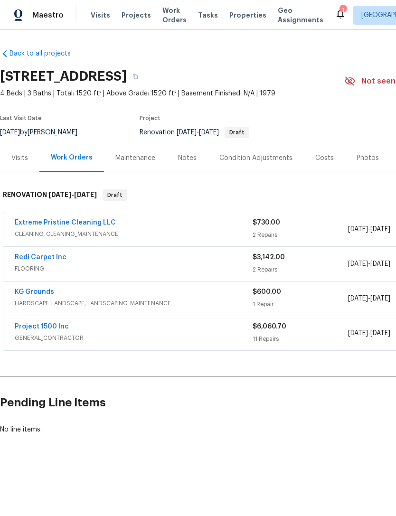
click at [28, 295] on link "KG Grounds" at bounding box center [34, 292] width 39 height 7
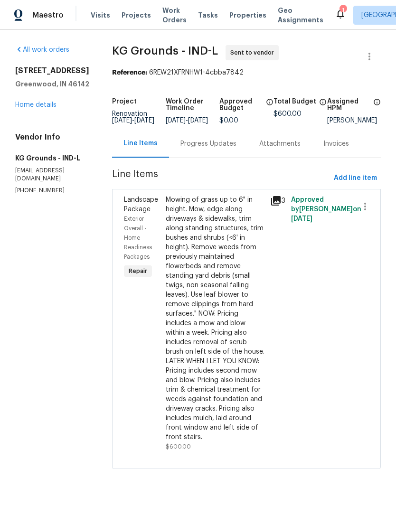
click at [202, 157] on div "Progress Updates" at bounding box center [208, 144] width 79 height 28
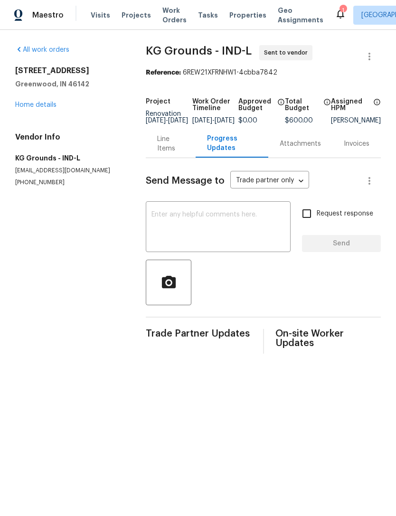
click at [152, 222] on textarea at bounding box center [218, 227] width 133 height 33
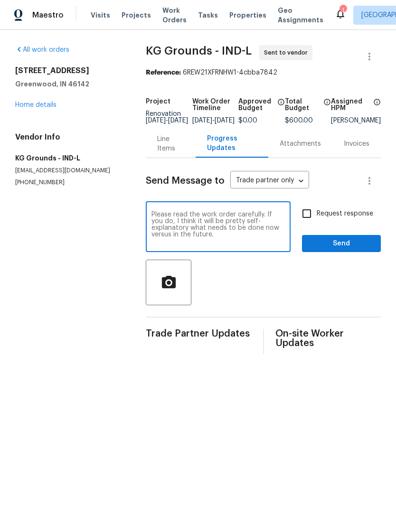
type textarea "Please read the work order carefully. If you do, I think it will be pretty self…"
click at [354, 249] on span "Send" at bounding box center [342, 244] width 64 height 12
